Goal: Task Accomplishment & Management: Manage account settings

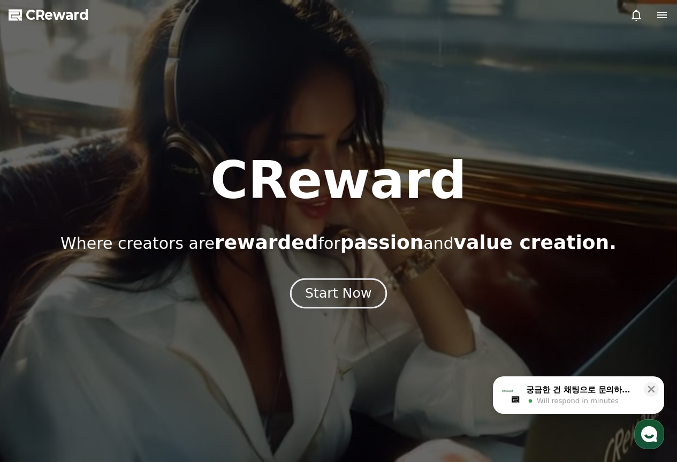
click at [368, 287] on button "Start Now" at bounding box center [338, 293] width 97 height 30
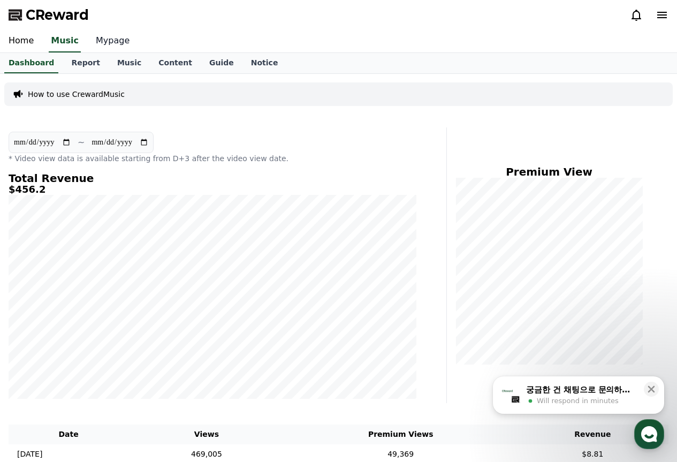
click at [95, 42] on link "Mypage" at bounding box center [112, 41] width 51 height 22
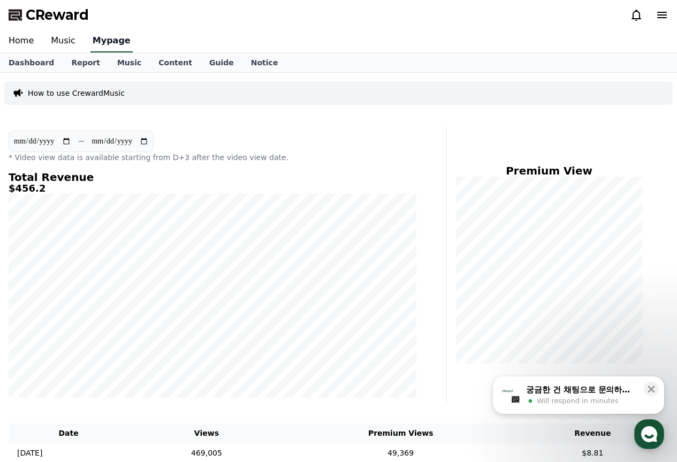
select select "**********"
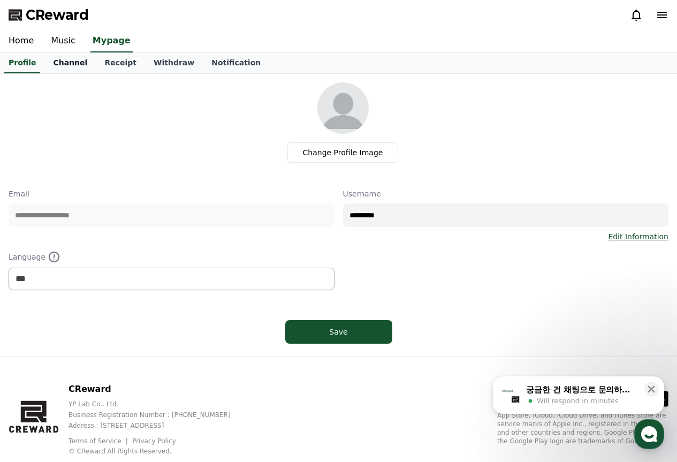
click at [70, 65] on link "Channel" at bounding box center [69, 63] width 51 height 20
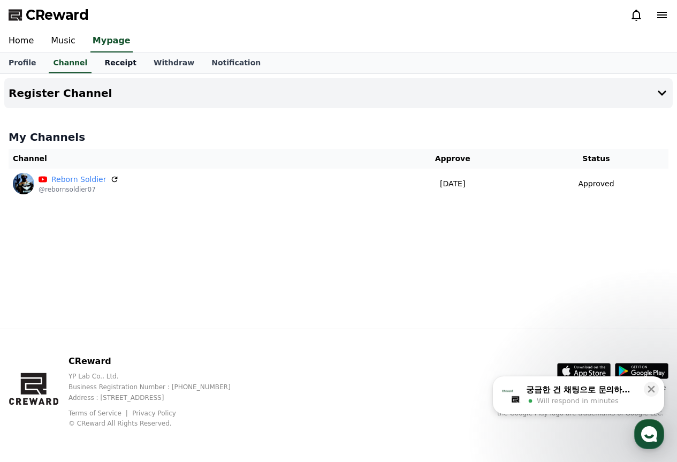
click at [106, 64] on link "Receipt" at bounding box center [120, 63] width 49 height 20
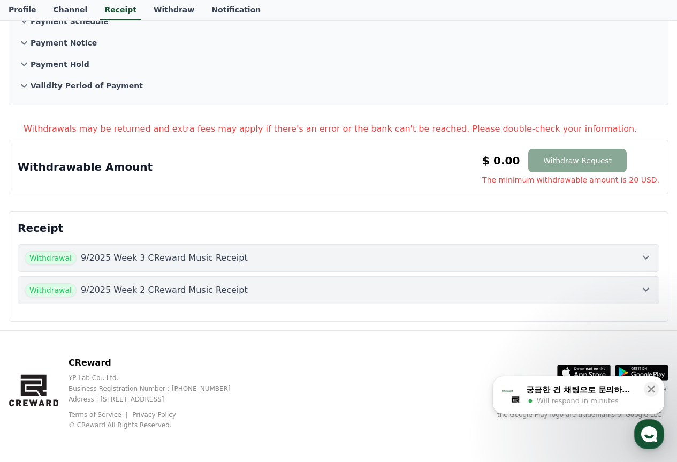
scroll to position [97, 0]
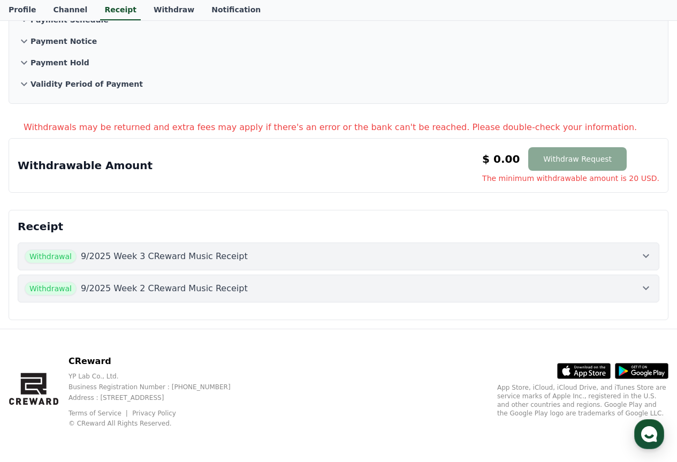
click at [462, 254] on div "Withdrawal 9/2025 Week 3 CReward Music Receipt" at bounding box center [339, 256] width 628 height 14
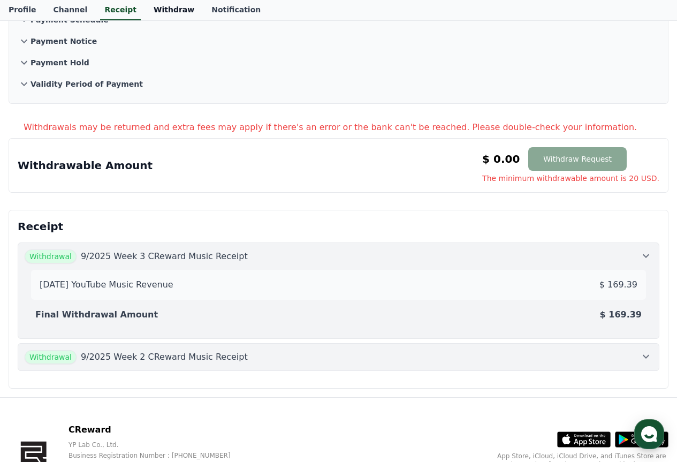
click at [161, 12] on link "Withdraw" at bounding box center [174, 10] width 58 height 20
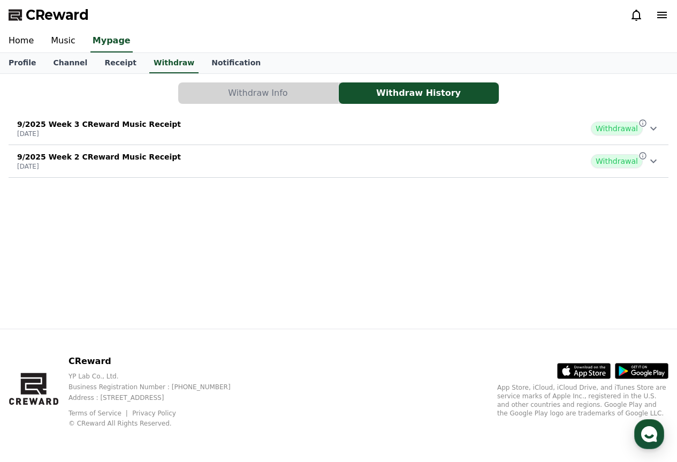
click at [636, 122] on span "Withdrawal" at bounding box center [617, 128] width 52 height 14
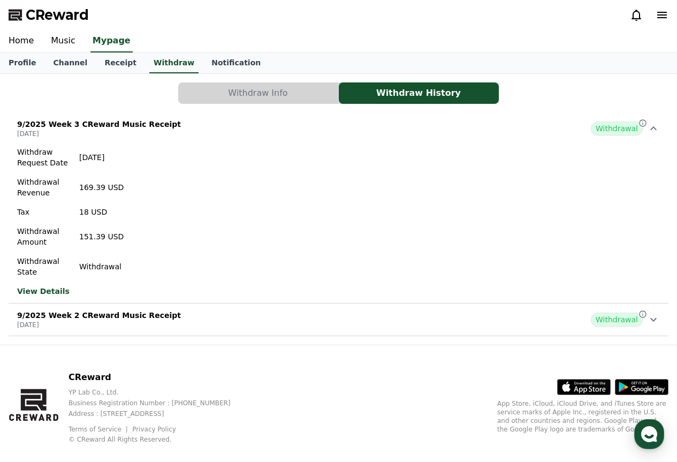
click at [288, 175] on div "Withdraw Request Date [DATE] Withdrawal Revenue 169.39 USD Tax 18 USD Withdrawa…" at bounding box center [339, 221] width 660 height 158
